Goal: Obtain resource: Download file/media

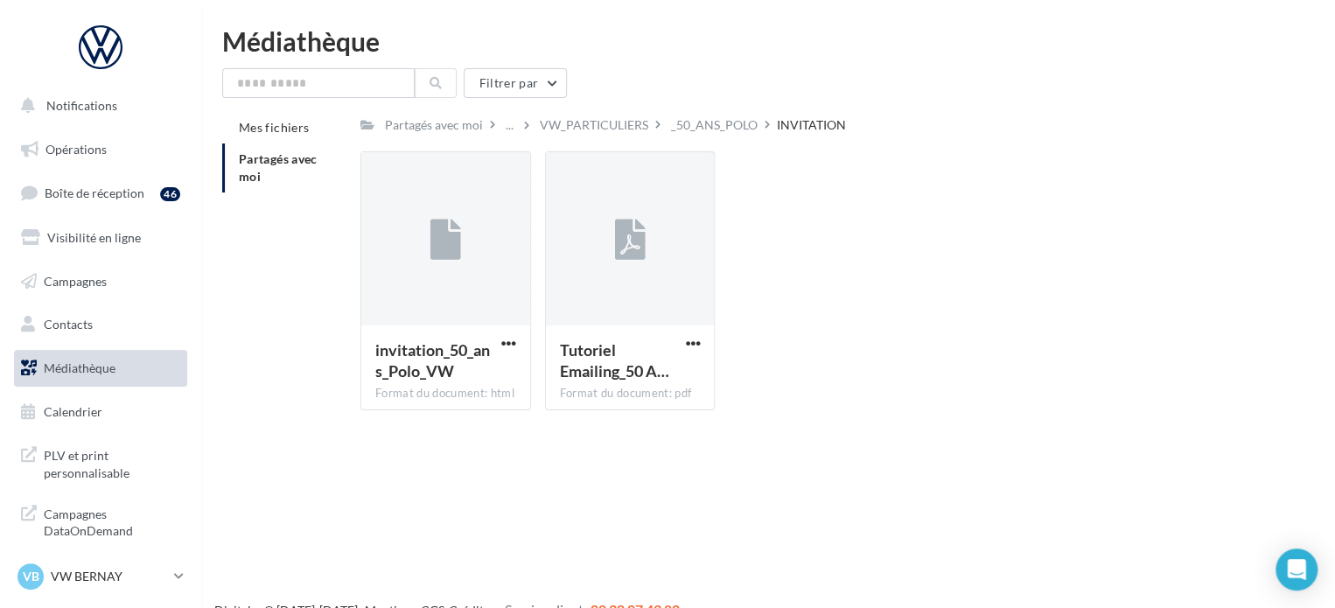
drag, startPoint x: 0, startPoint y: 0, endPoint x: 94, endPoint y: 368, distance: 380.2
click at [94, 368] on span "Médiathèque" at bounding box center [80, 367] width 72 height 15
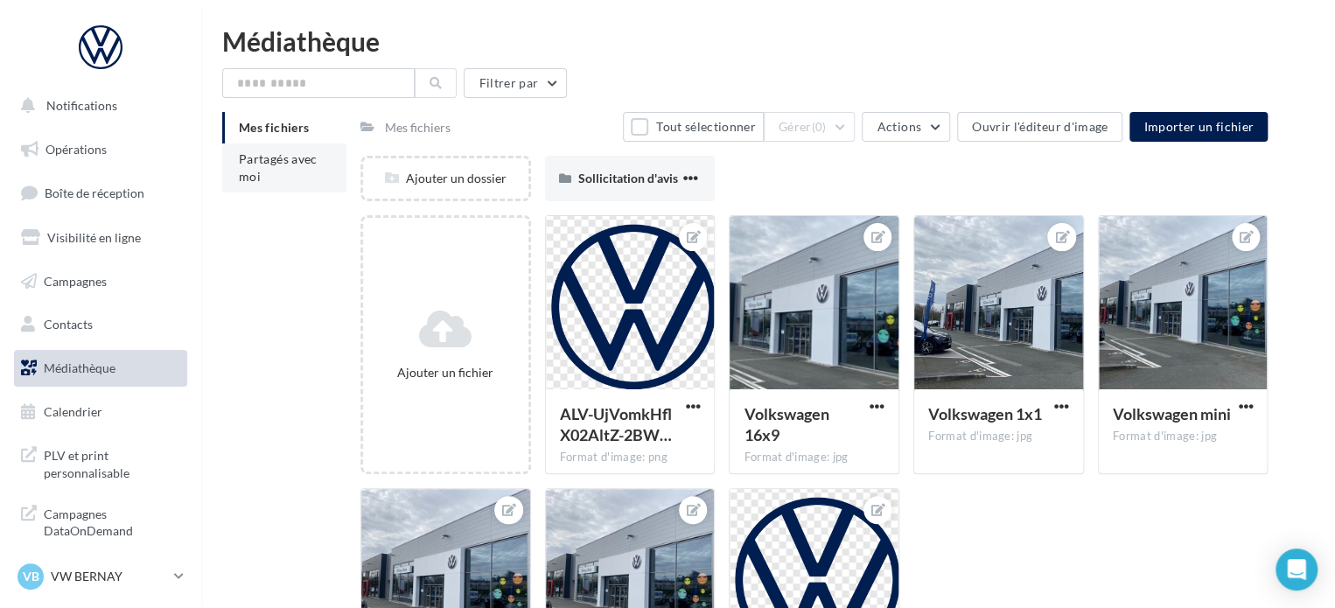
click at [253, 167] on li "Partagés avec moi" at bounding box center [284, 167] width 124 height 49
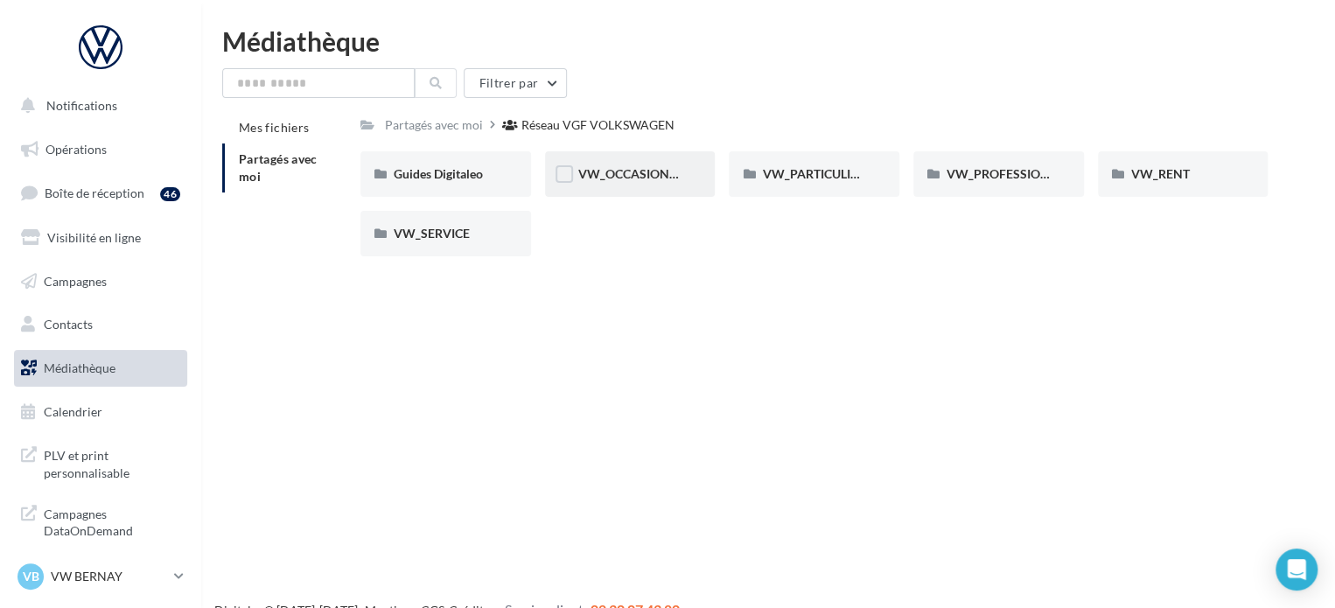
click at [652, 186] on div "VW_OCCASIONS_GARANTIES" at bounding box center [630, 173] width 171 height 45
click at [797, 184] on div "VW_PARTICULIERS" at bounding box center [814, 173] width 171 height 45
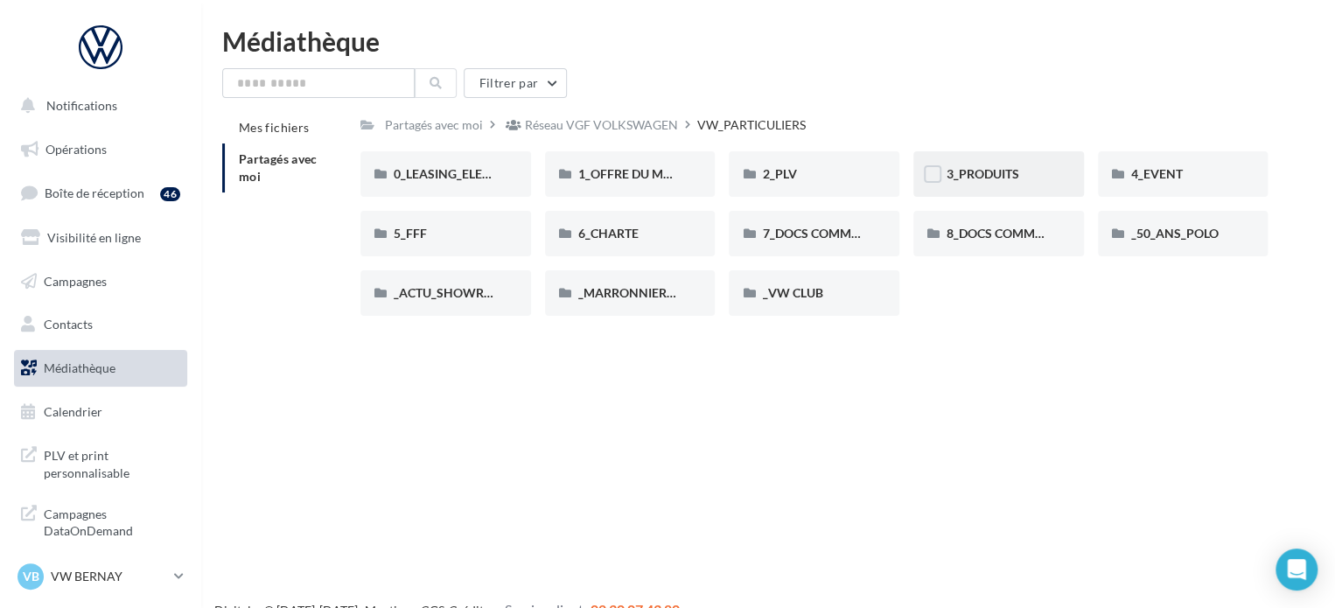
click at [977, 166] on div "3_PRODUITS" at bounding box center [998, 173] width 104 height 17
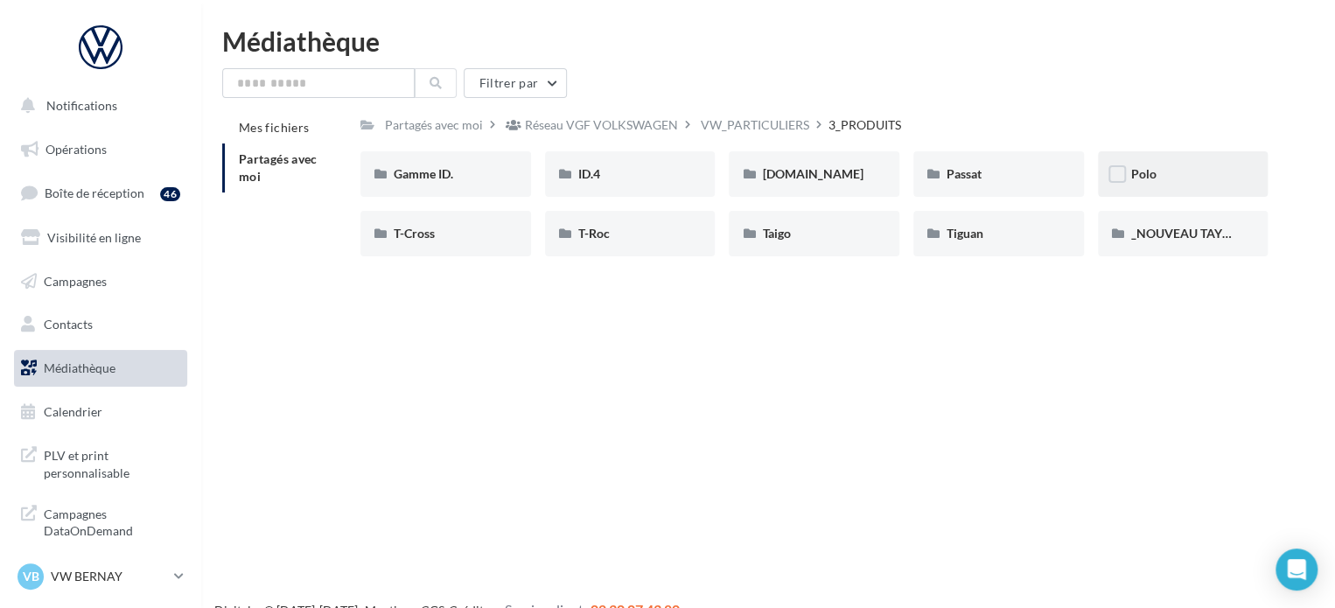
click at [1183, 171] on div "Polo" at bounding box center [1183, 173] width 104 height 17
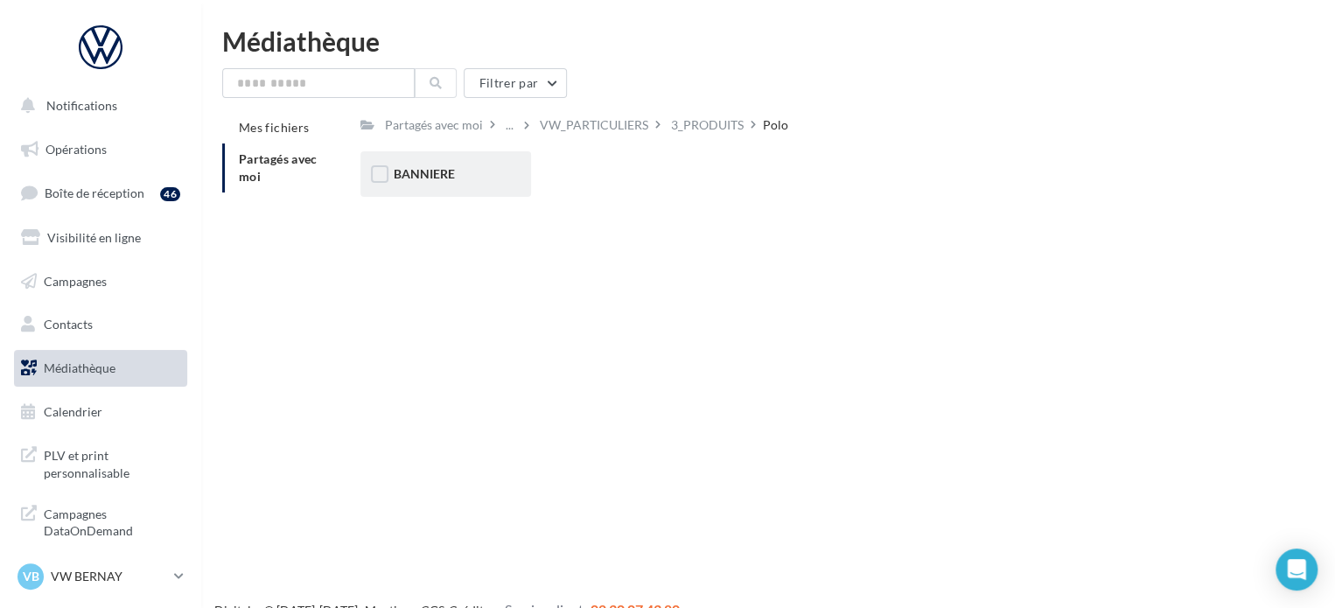
click at [460, 168] on div "BANNIERE" at bounding box center [446, 173] width 104 height 17
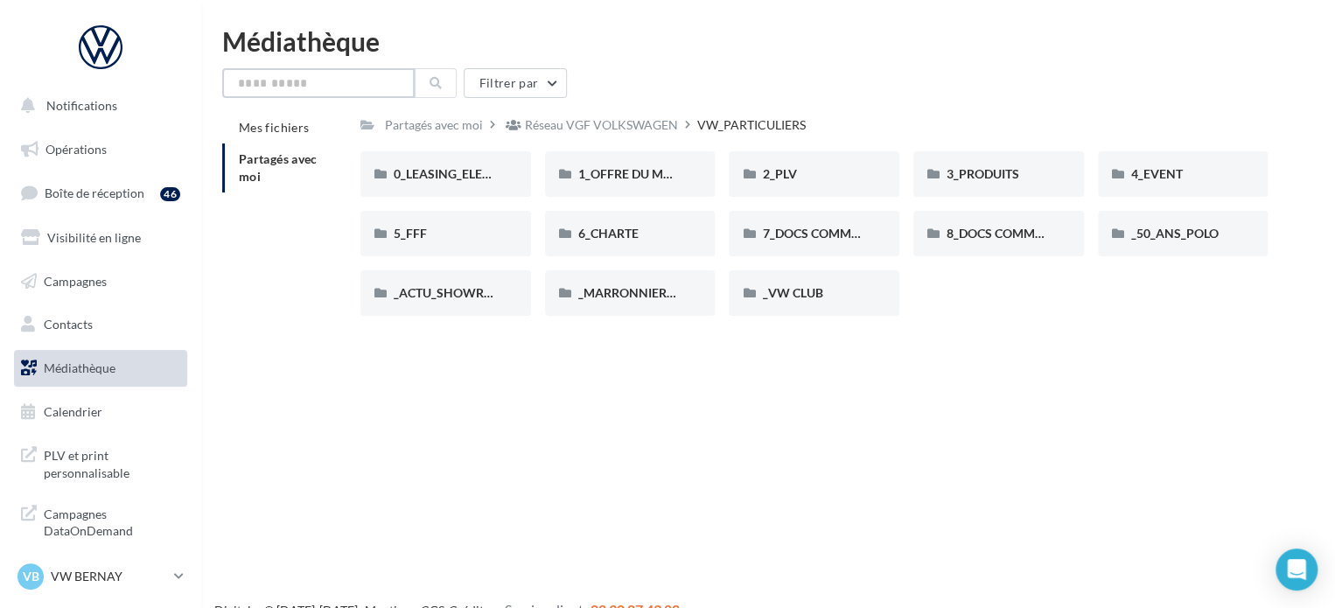
click at [296, 90] on input "text" at bounding box center [318, 83] width 192 height 30
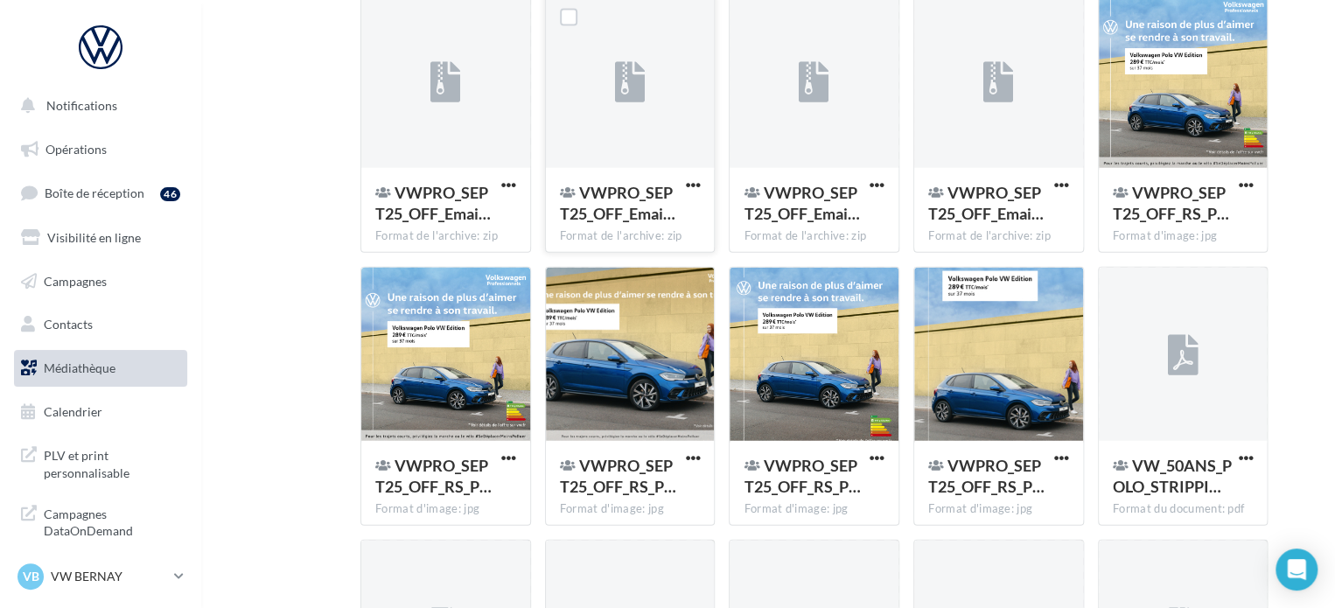
scroll to position [2085, 0]
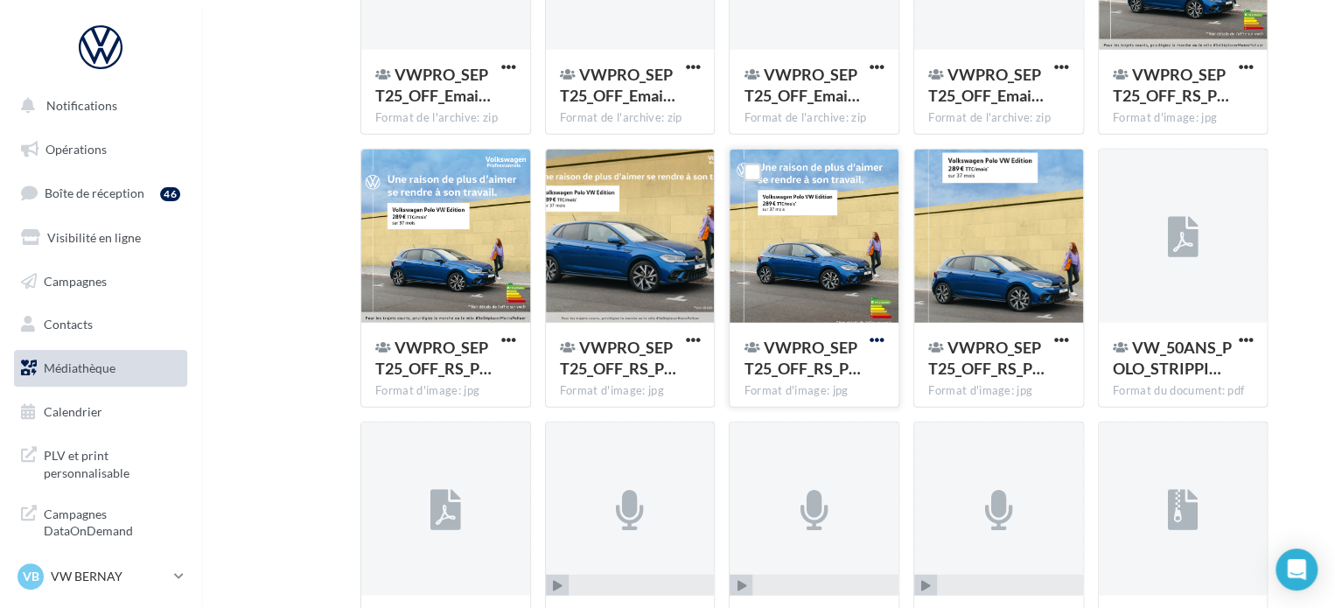
type input "****"
drag, startPoint x: 876, startPoint y: 338, endPoint x: 864, endPoint y: 345, distance: 13.4
click at [874, 338] on span "button" at bounding box center [876, 339] width 15 height 15
drag, startPoint x: 770, startPoint y: 381, endPoint x: 988, endPoint y: 146, distance: 320.6
click at [766, 380] on button "Télécharger" at bounding box center [800, 374] width 175 height 45
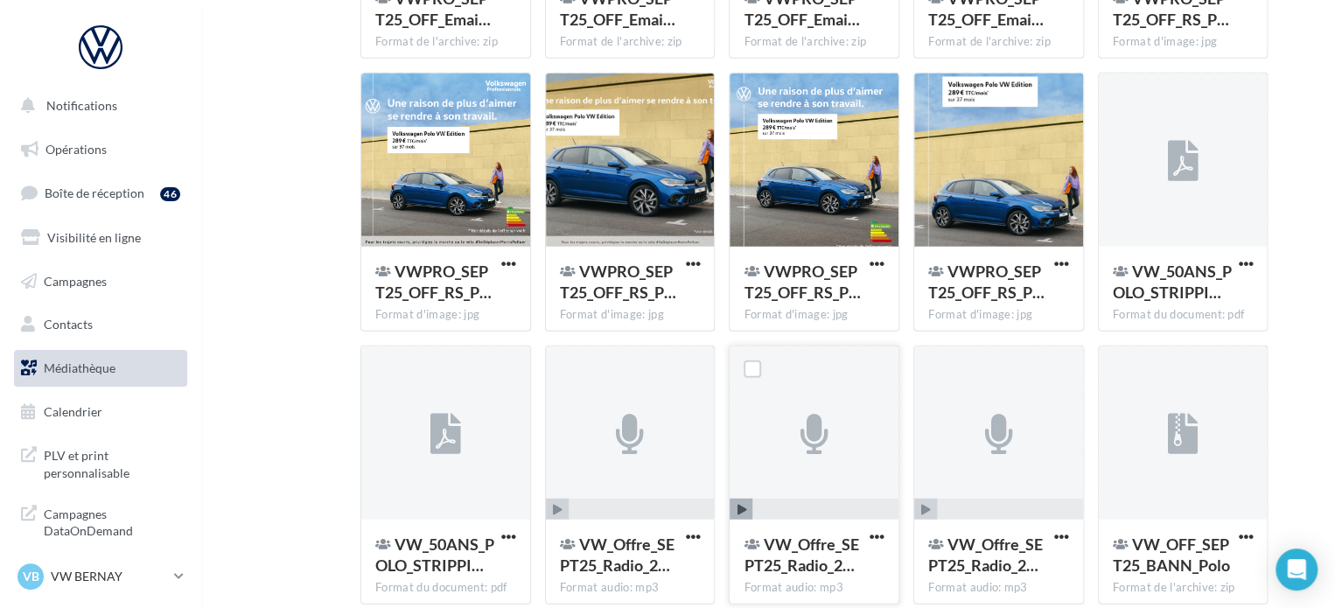
scroll to position [2519, 0]
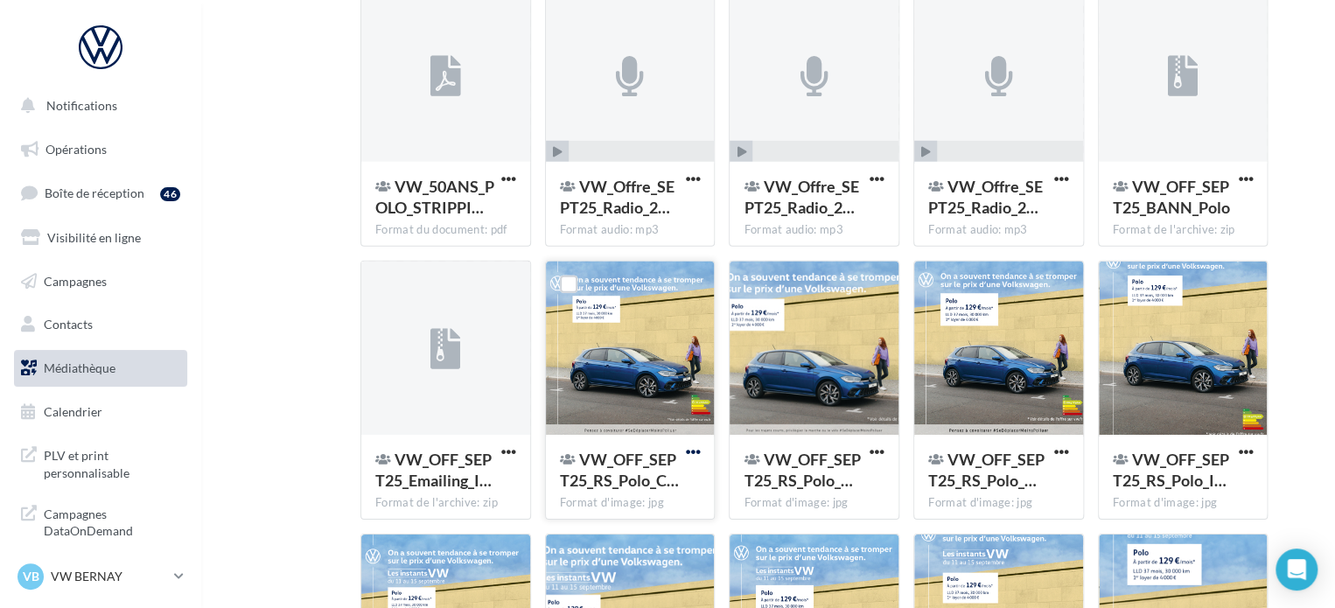
click at [693, 448] on span "button" at bounding box center [692, 451] width 15 height 15
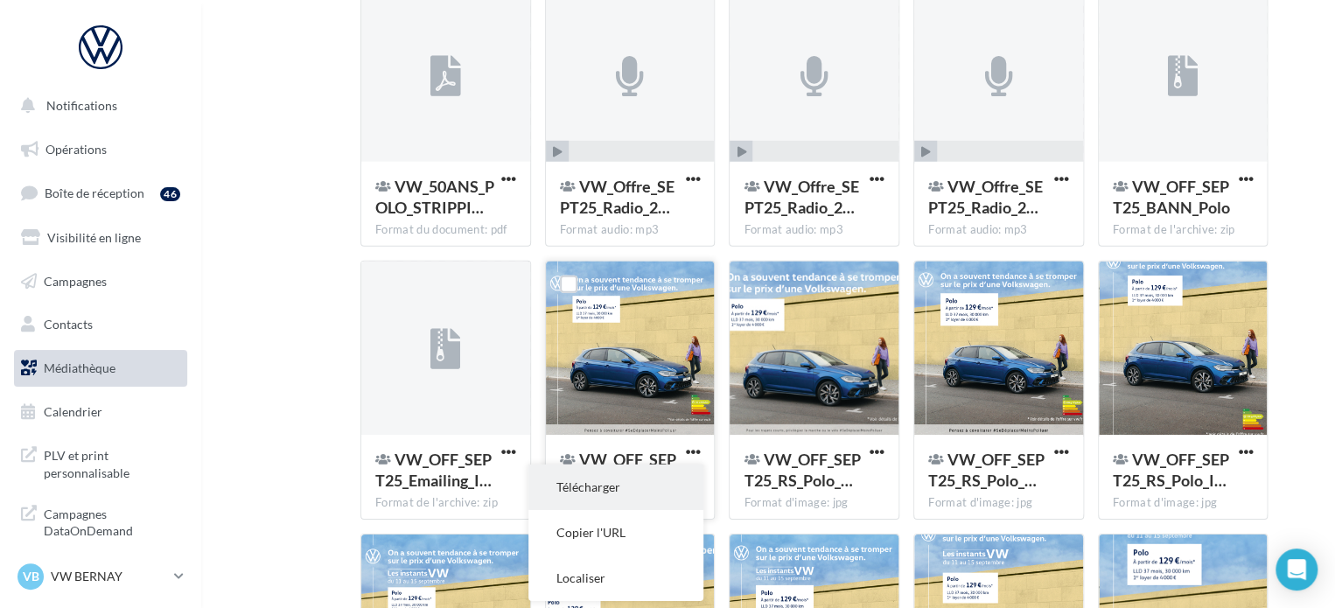
click at [628, 479] on button "Télécharger" at bounding box center [615, 486] width 175 height 45
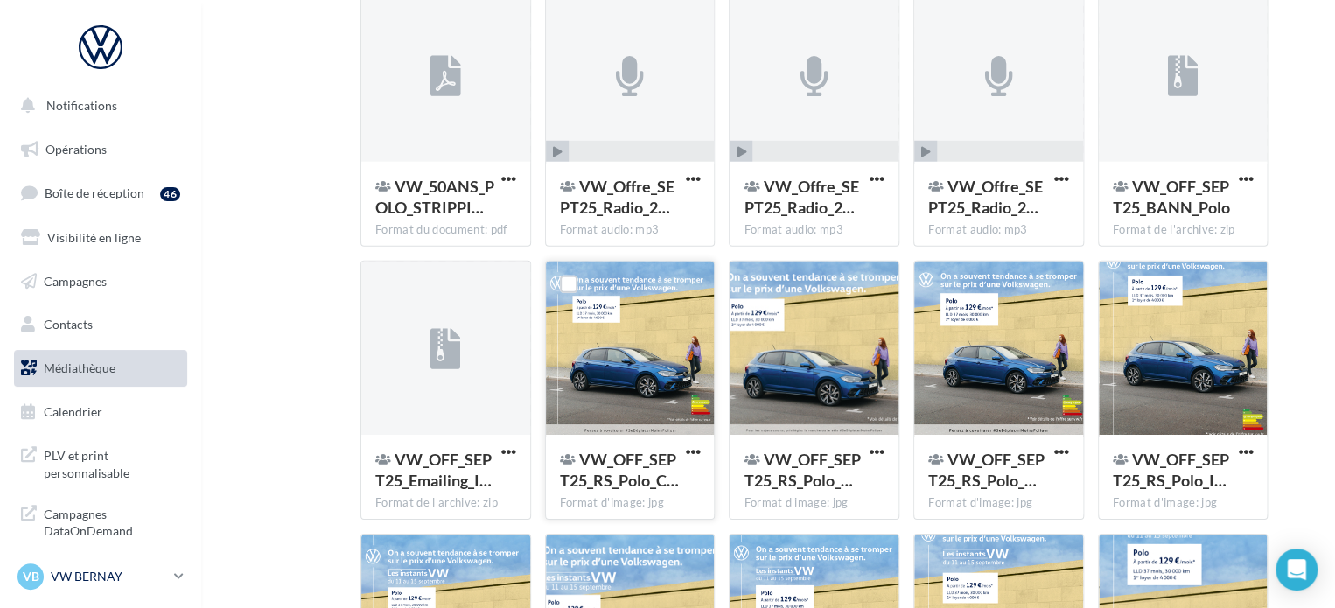
click at [78, 566] on div "VB VW BERNAY vw-ber-vau" at bounding box center [92, 576] width 150 height 26
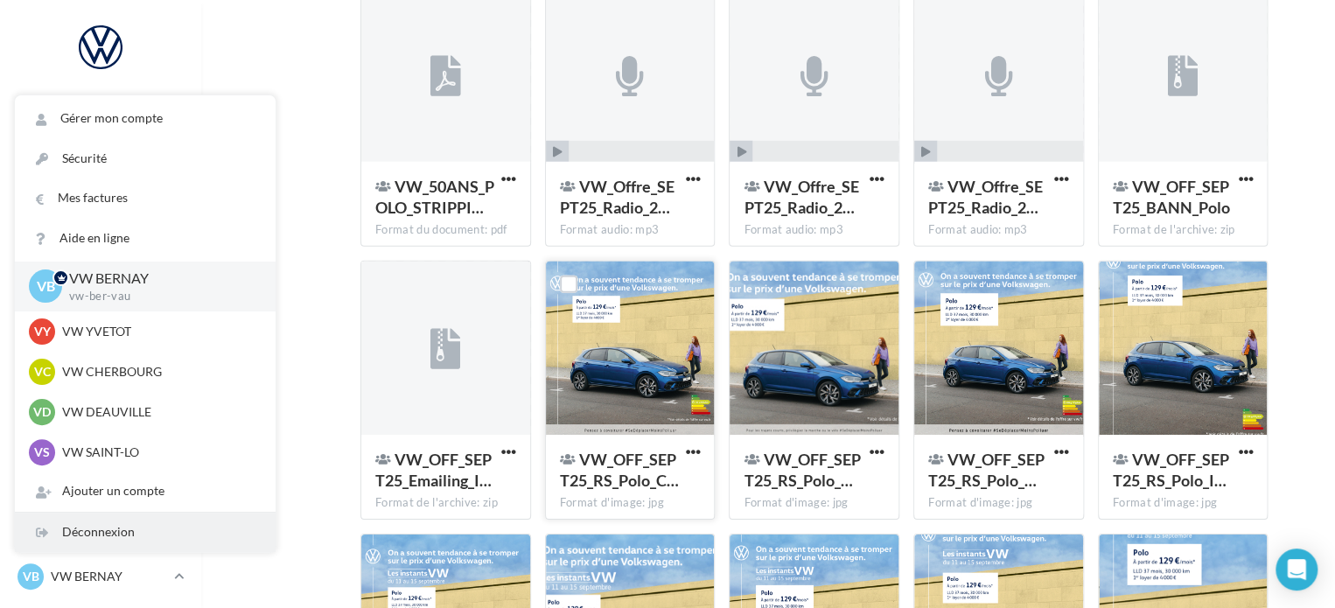
click at [94, 542] on div "Déconnexion" at bounding box center [145, 532] width 261 height 39
